Goal: Transaction & Acquisition: Subscribe to service/newsletter

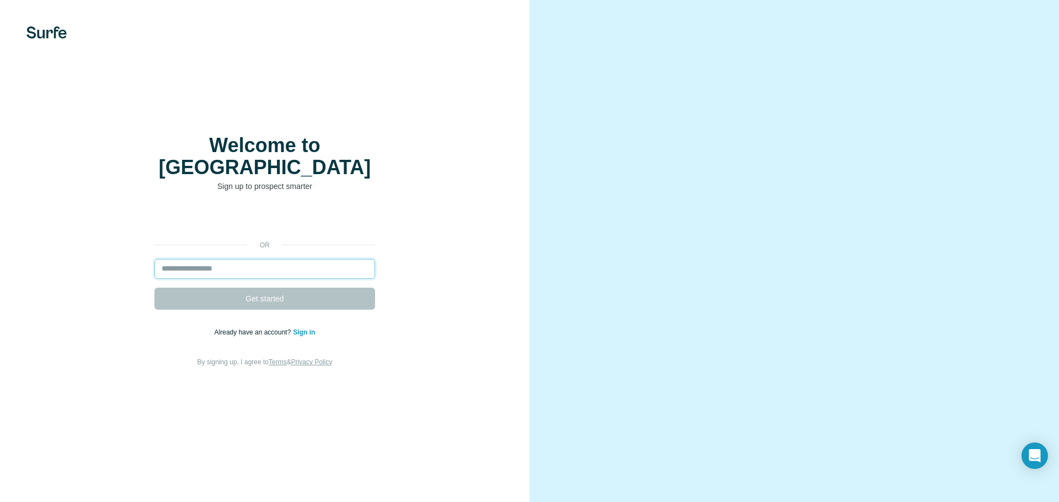
click at [276, 264] on input "email" at bounding box center [264, 269] width 221 height 20
paste input "**********"
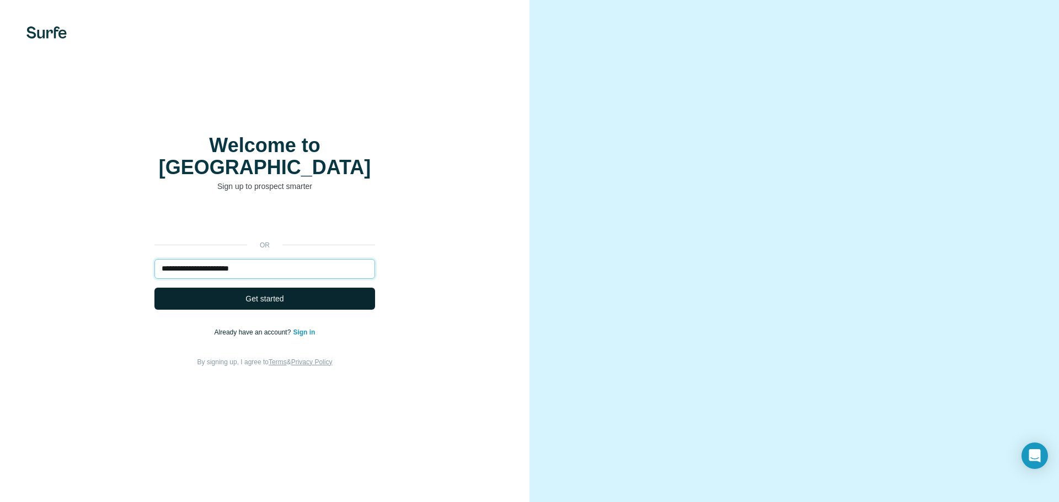
type input "**********"
click at [276, 293] on span "Get started" at bounding box center [264, 298] width 38 height 11
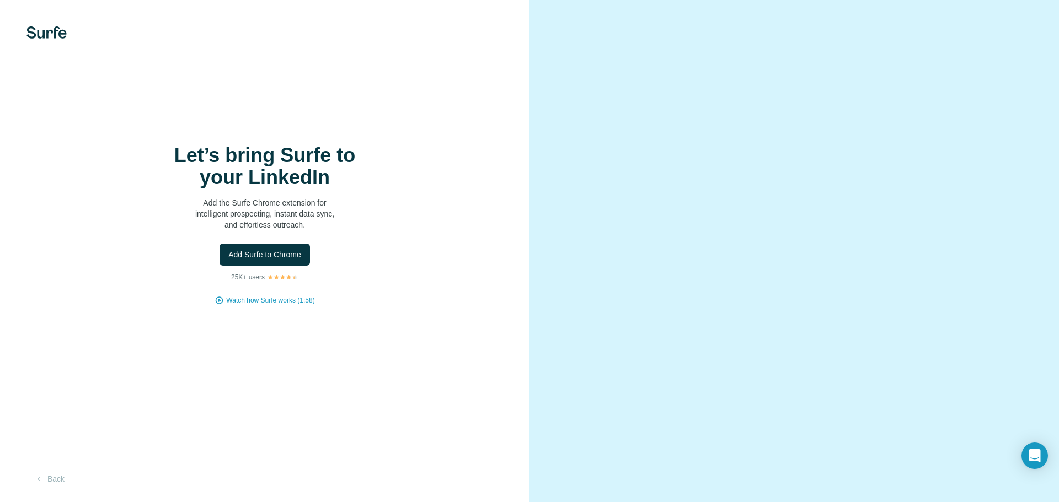
click at [759, 351] on video at bounding box center [793, 251] width 397 height 198
click at [581, 248] on div at bounding box center [793, 251] width 529 height 502
click at [367, 210] on p "Add the Surfe Chrome extension for intelligent prospecting, instant data sync, …" at bounding box center [264, 213] width 221 height 33
click at [899, 351] on video at bounding box center [793, 251] width 397 height 198
click at [1021, 46] on div at bounding box center [793, 251] width 529 height 502
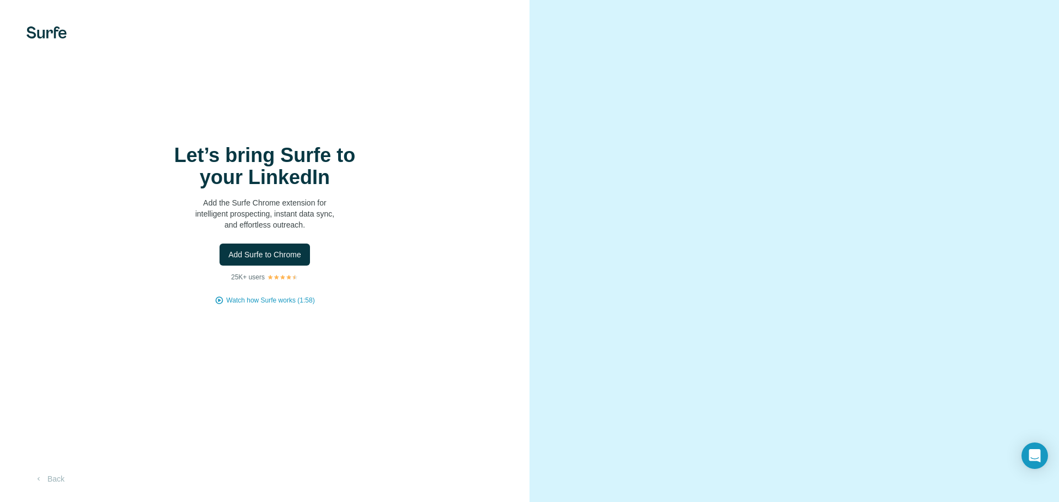
click at [1056, 0] on div at bounding box center [793, 251] width 529 height 502
drag, startPoint x: 434, startPoint y: 250, endPoint x: 405, endPoint y: 267, distance: 34.6
click at [405, 267] on div "Let’s bring Surfe to your LinkedIn Add the Surfe Chrome extension for intellige…" at bounding box center [264, 224] width 485 height 161
drag, startPoint x: 299, startPoint y: 392, endPoint x: 277, endPoint y: 359, distance: 39.8
click at [298, 392] on div "Let’s bring Surfe to your LinkedIn Add the Surfe Chrome extension for intellige…" at bounding box center [264, 251] width 529 height 502
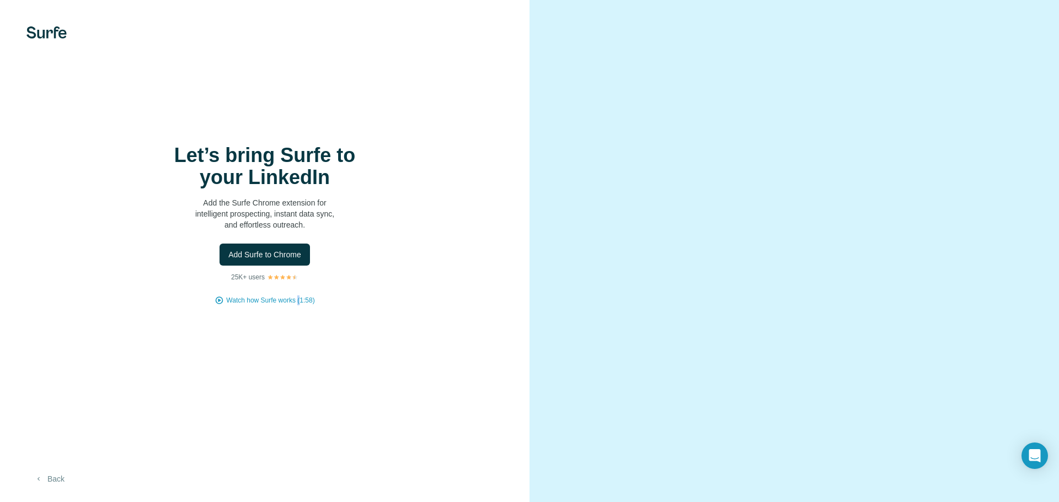
click at [41, 479] on icon "button" at bounding box center [38, 479] width 9 height 9
